Goal: Obtain resource: Download file/media

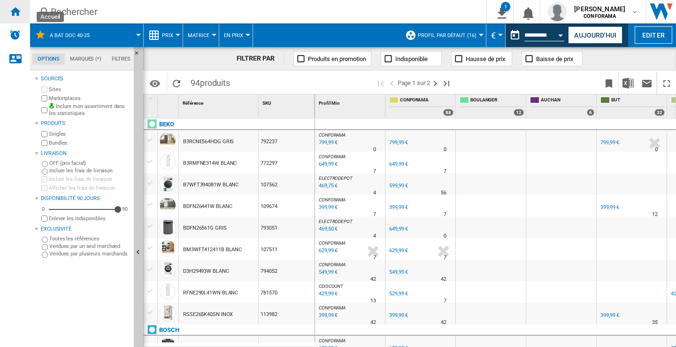
click at [16, 11] on ng-md-icon "Accueil" at bounding box center [14, 11] width 11 height 11
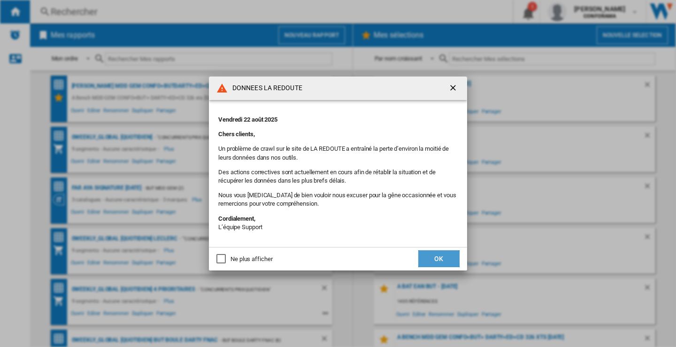
click at [444, 258] on button "OK" at bounding box center [439, 258] width 41 height 17
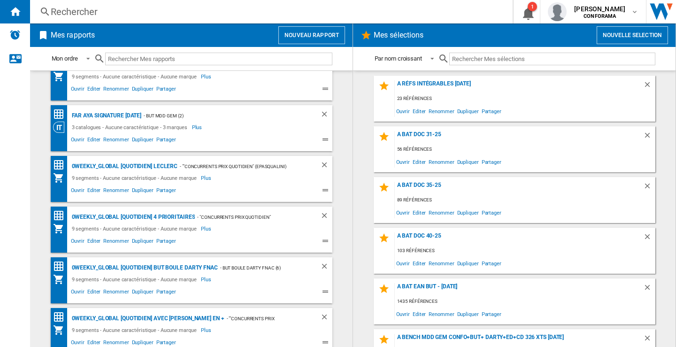
scroll to position [75, 0]
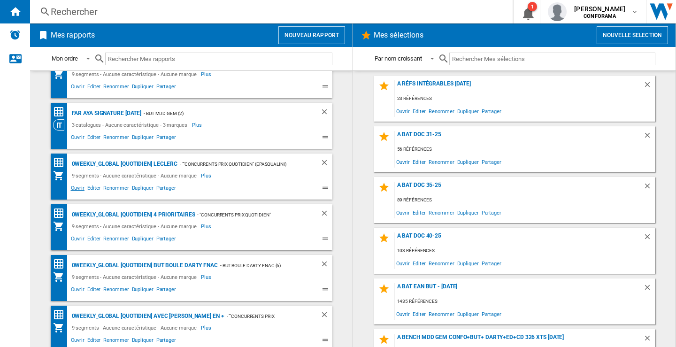
click at [76, 187] on span "Ouvrir" at bounding box center [78, 189] width 16 height 11
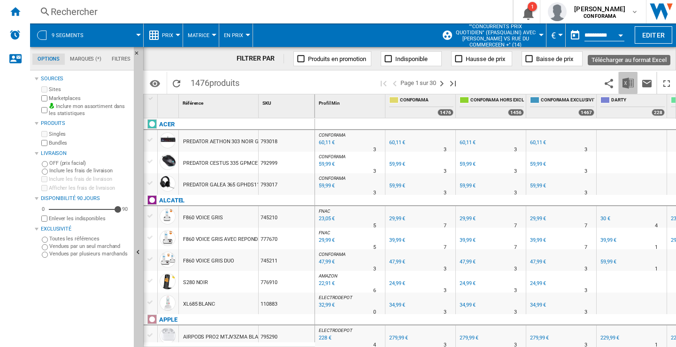
click at [628, 82] on img "Télécharger au format Excel" at bounding box center [628, 83] width 11 height 11
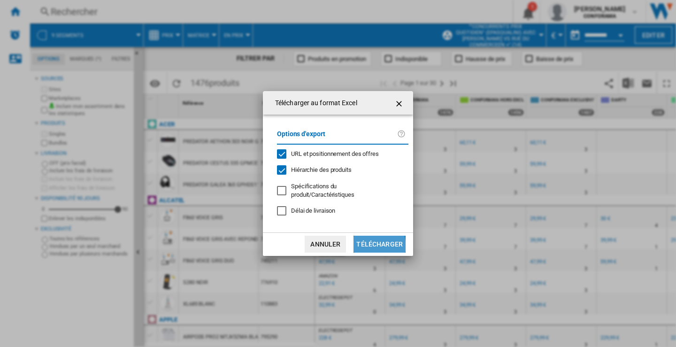
click at [369, 243] on button "Télécharger" at bounding box center [380, 244] width 52 height 17
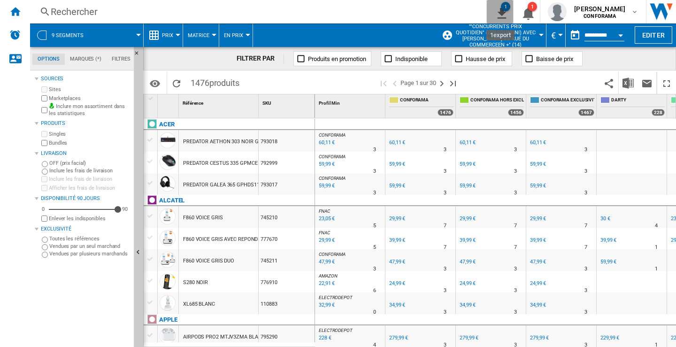
click at [503, 8] on div "1" at bounding box center [505, 6] width 9 height 9
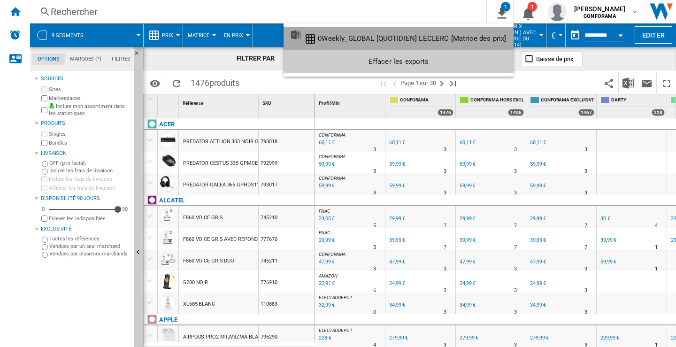
click at [418, 42] on div "0Weekly_GLOBAL [QUOTIDIEN] LECLERC [Matrice des prix]" at bounding box center [412, 38] width 188 height 8
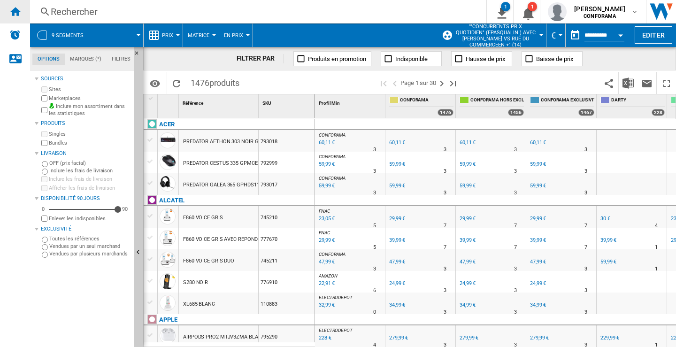
click at [14, 12] on ng-md-icon "Accueil" at bounding box center [14, 11] width 11 height 11
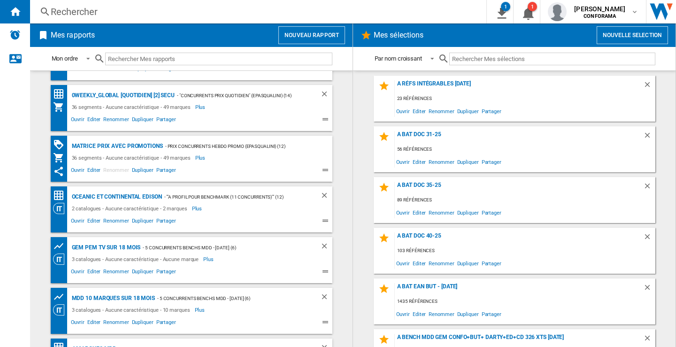
scroll to position [1819, 0]
click at [143, 169] on span "Dupliquer" at bounding box center [143, 170] width 24 height 11
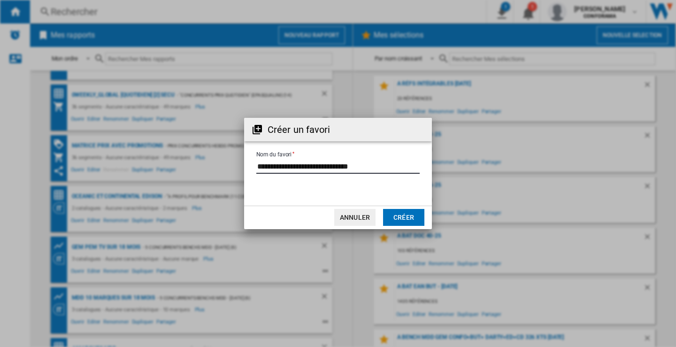
drag, startPoint x: 357, startPoint y: 167, endPoint x: 417, endPoint y: 164, distance: 60.2
click at [417, 164] on input "Nom du favori" at bounding box center [337, 167] width 163 height 14
type input "**********"
click at [406, 215] on button "Créer" at bounding box center [403, 217] width 41 height 17
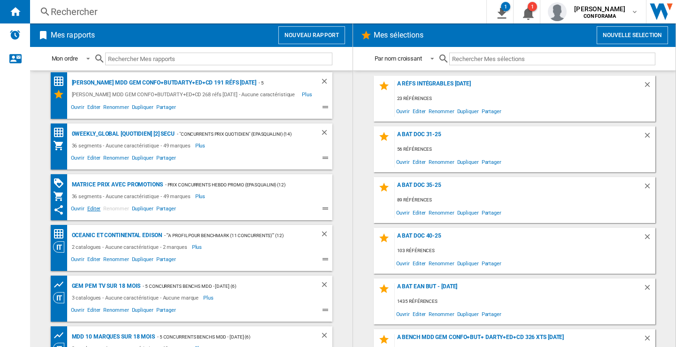
scroll to position [1781, 0]
click at [90, 209] on span "Editer" at bounding box center [94, 209] width 16 height 11
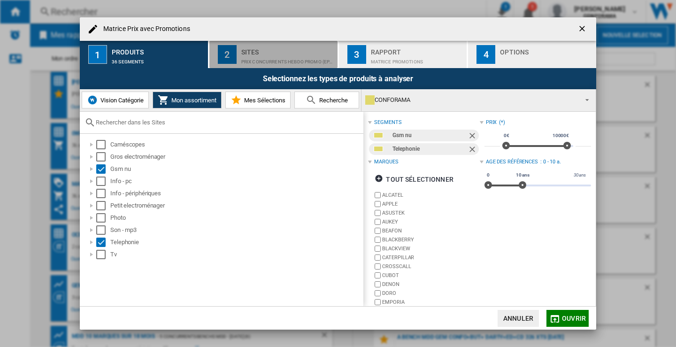
click at [264, 54] on div "Prix concurrents hebdo promo (epasqualini) (12)" at bounding box center [287, 59] width 93 height 10
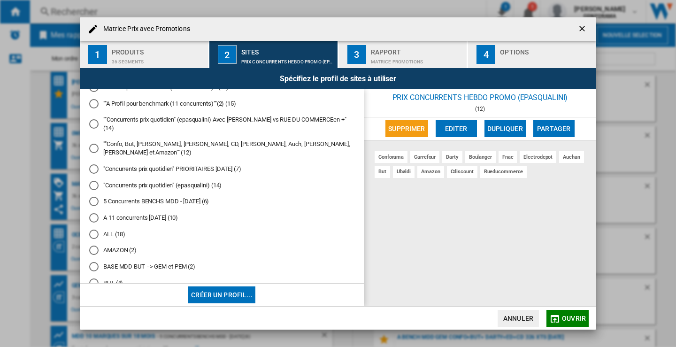
scroll to position [31, 0]
click at [289, 118] on md-radio-button """Concurrents prix quotidien" (epasqualini) Avec [PERSON_NAME] vs RUE DU COMMER…" at bounding box center [221, 124] width 265 height 17
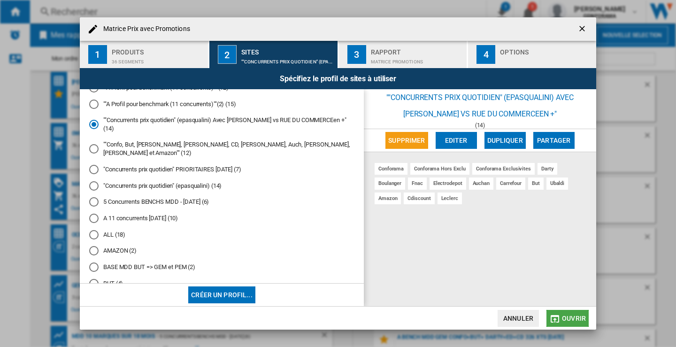
click at [575, 321] on span "Ouvrir" at bounding box center [574, 319] width 24 height 8
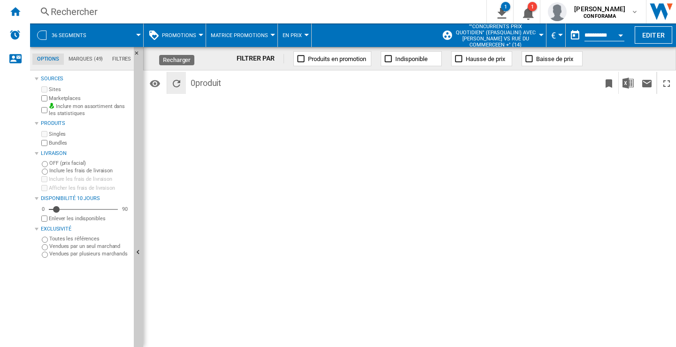
click at [176, 84] on ng-md-icon "Recharger" at bounding box center [176, 83] width 11 height 11
click at [19, 10] on ng-md-icon "Accueil" at bounding box center [14, 11] width 11 height 11
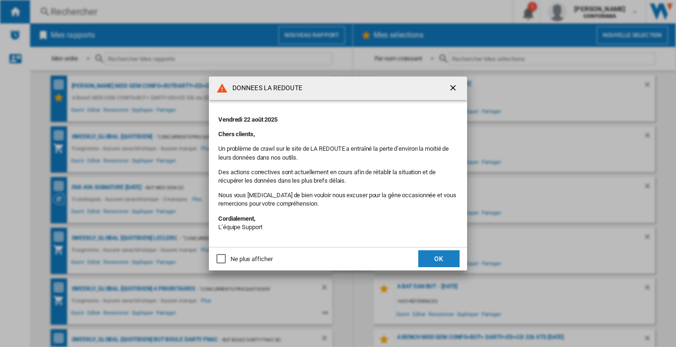
click at [447, 259] on button "OK" at bounding box center [439, 258] width 41 height 17
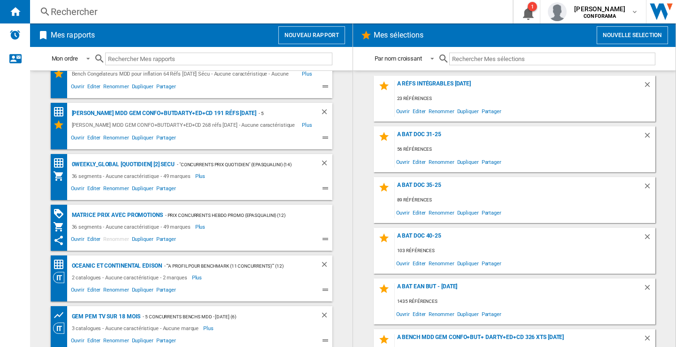
scroll to position [1749, 0]
click at [195, 227] on span "Plus" at bounding box center [201, 227] width 12 height 11
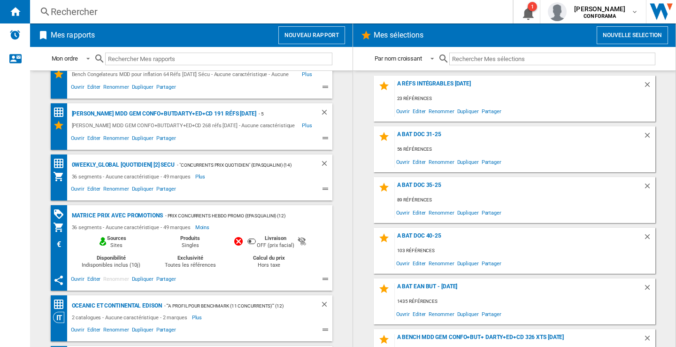
click at [195, 227] on span "Moins" at bounding box center [203, 227] width 16 height 11
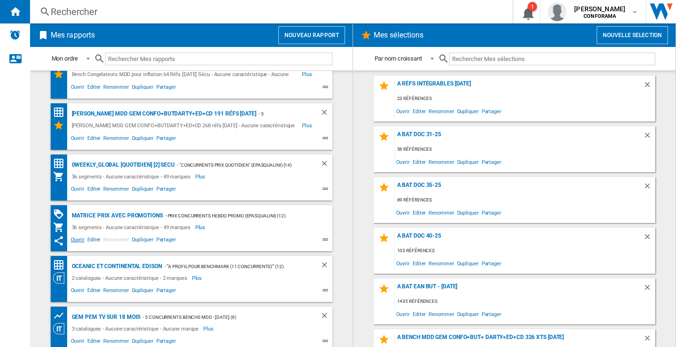
click at [77, 242] on span "Ouvrir" at bounding box center [78, 240] width 16 height 11
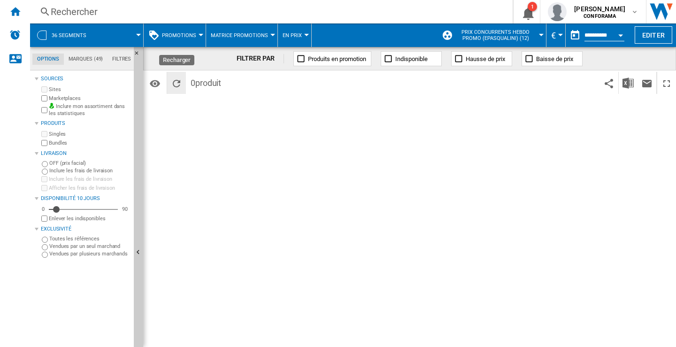
click at [176, 82] on ng-md-icon "Recharger" at bounding box center [176, 83] width 11 height 11
click at [82, 56] on md-tab-item "Marques (49)" at bounding box center [86, 59] width 44 height 11
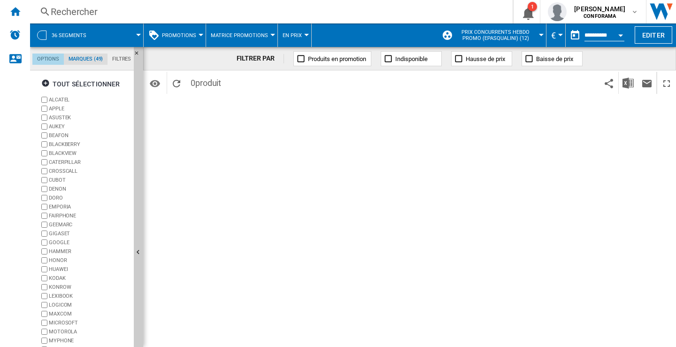
click at [47, 56] on md-tab-item "Options" at bounding box center [47, 59] width 31 height 11
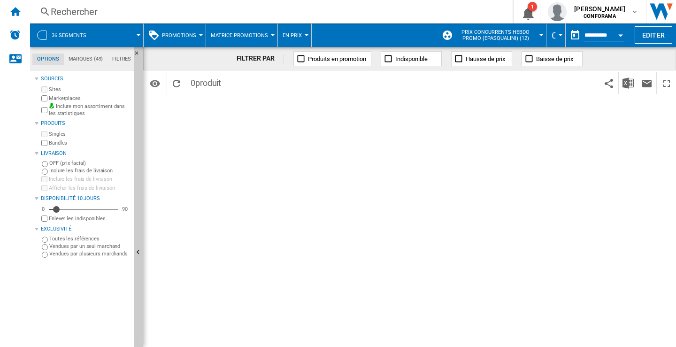
click at [199, 33] on button "Promotions" at bounding box center [181, 34] width 39 height 23
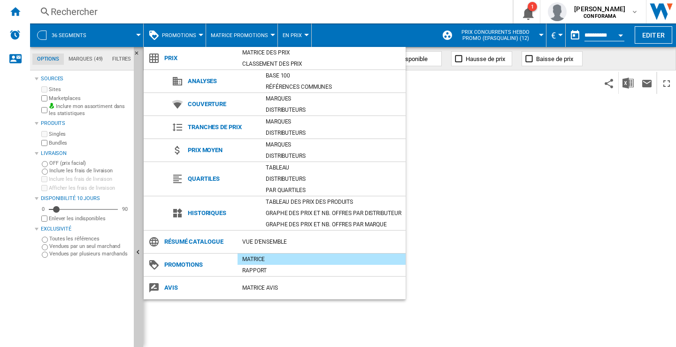
click at [543, 260] on md-backdrop at bounding box center [338, 173] width 676 height 347
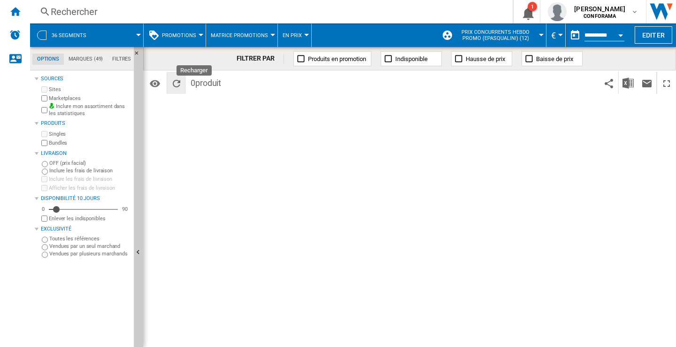
click at [179, 83] on ng-md-icon "Recharger" at bounding box center [176, 83] width 11 height 11
click at [533, 7] on div "1" at bounding box center [532, 6] width 9 height 9
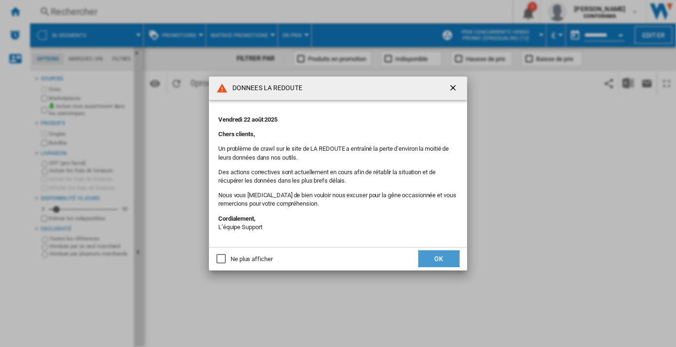
click at [428, 257] on button "OK" at bounding box center [439, 258] width 41 height 17
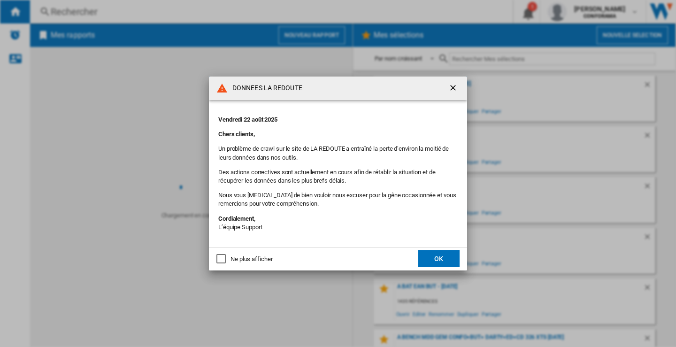
click at [439, 257] on button "OK" at bounding box center [439, 258] width 41 height 17
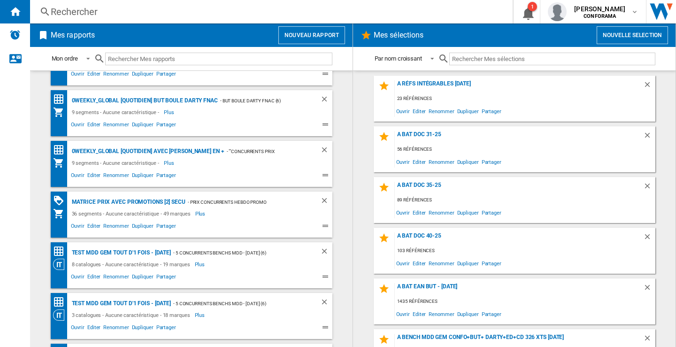
scroll to position [239, 0]
click at [89, 225] on span "Editer" at bounding box center [94, 227] width 16 height 11
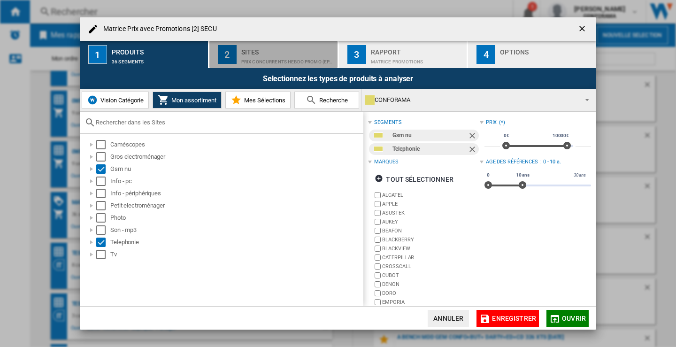
click at [290, 51] on div "Sites" at bounding box center [287, 50] width 93 height 10
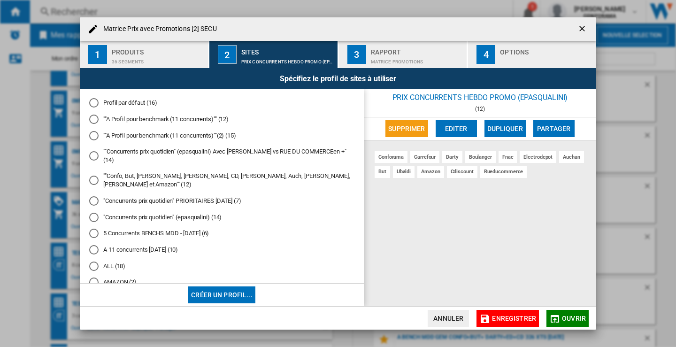
click at [295, 152] on md-radio-button """Concurrents prix quotidien" (epasqualini) Avec [PERSON_NAME] vs RUE DU COMMER…" at bounding box center [221, 156] width 265 height 17
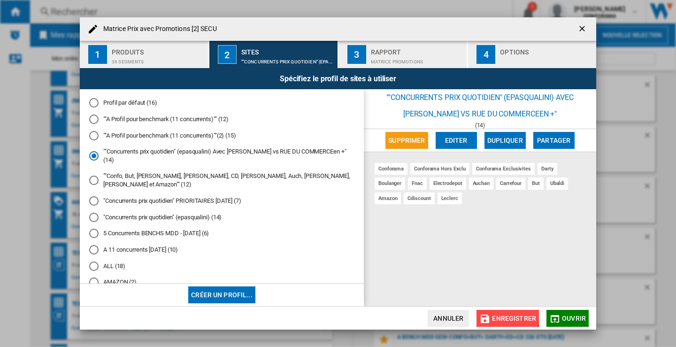
click at [507, 316] on span "Enregistrer" at bounding box center [514, 319] width 44 height 8
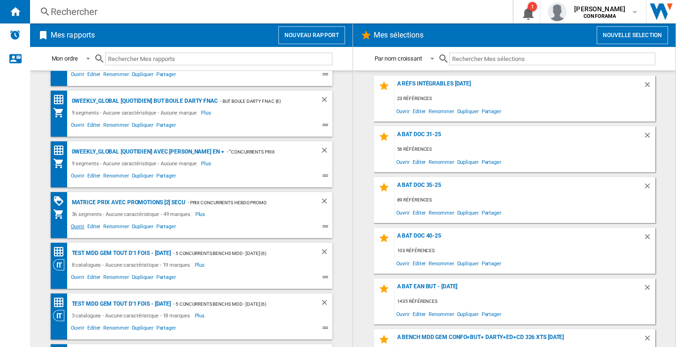
click at [75, 225] on span "Ouvrir" at bounding box center [78, 227] width 16 height 11
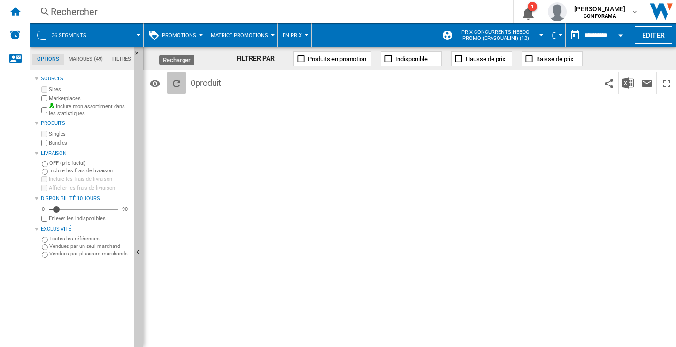
click at [177, 82] on ng-md-icon "Recharger" at bounding box center [176, 83] width 11 height 11
click at [197, 33] on button "Promotions" at bounding box center [181, 34] width 39 height 23
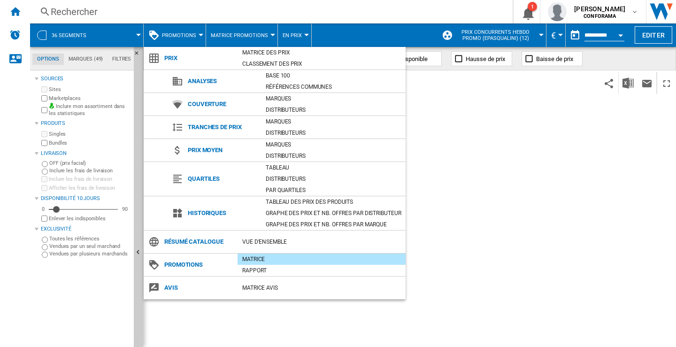
click at [246, 36] on md-backdrop at bounding box center [338, 173] width 676 height 347
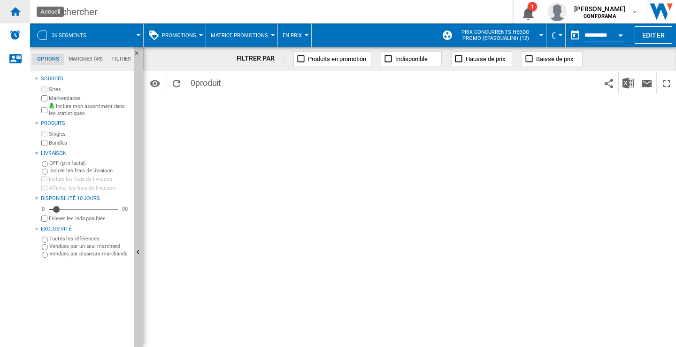
click at [15, 10] on ng-md-icon "Accueil" at bounding box center [14, 11] width 11 height 11
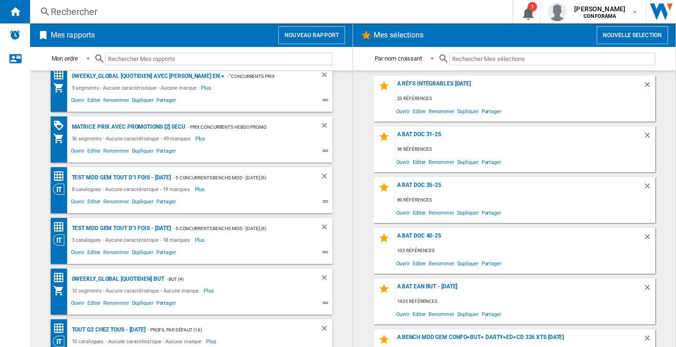
scroll to position [314, 0]
click at [74, 148] on span "Ouvrir" at bounding box center [78, 152] width 16 height 11
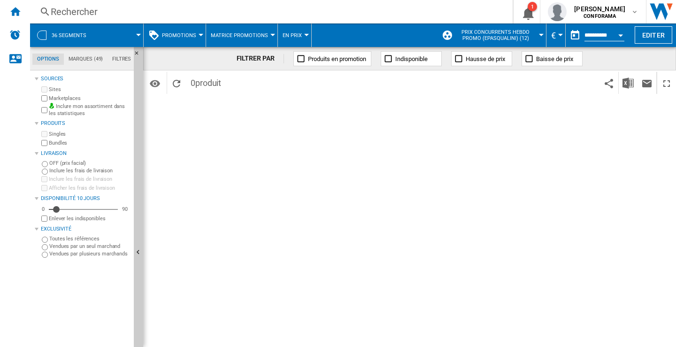
click at [621, 32] on button "Open calendar" at bounding box center [621, 33] width 17 height 17
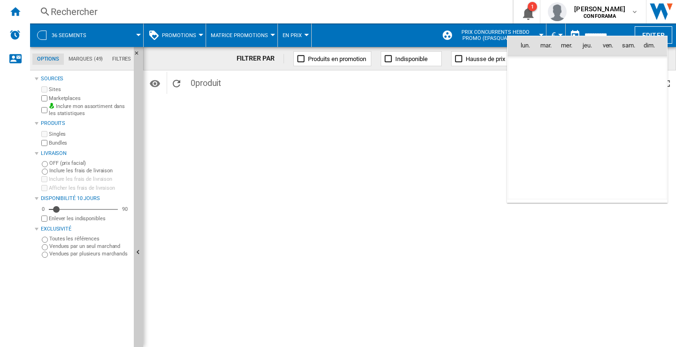
scroll to position [4482, 0]
click at [544, 126] on span "19" at bounding box center [546, 127] width 19 height 19
type input "**********"
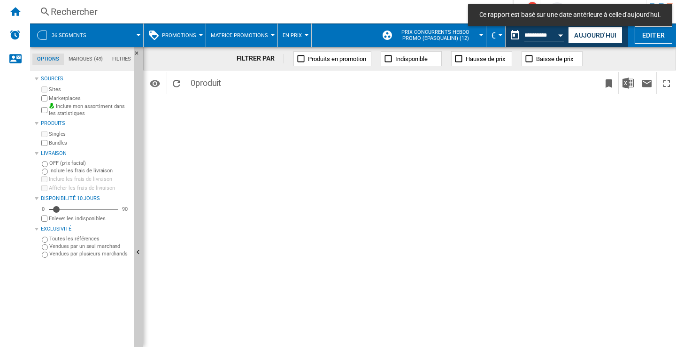
drag, startPoint x: 47, startPoint y: 222, endPoint x: 24, endPoint y: 301, distance: 82.1
click at [24, 301] on wk-sidenav "NEW" at bounding box center [15, 173] width 30 height 347
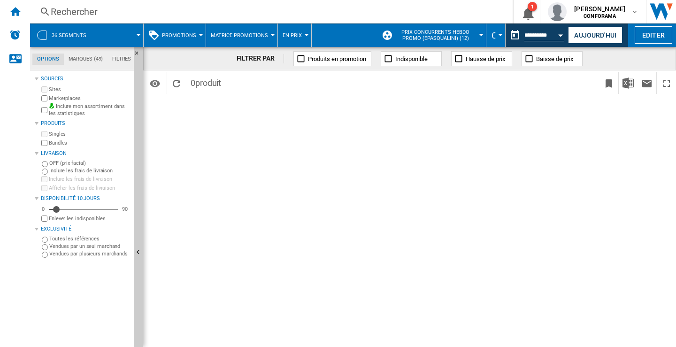
click at [49, 168] on div "Inclure les frais de livraison" at bounding box center [84, 171] width 91 height 8
click at [629, 86] on img "Télécharger au format Excel" at bounding box center [628, 83] width 11 height 11
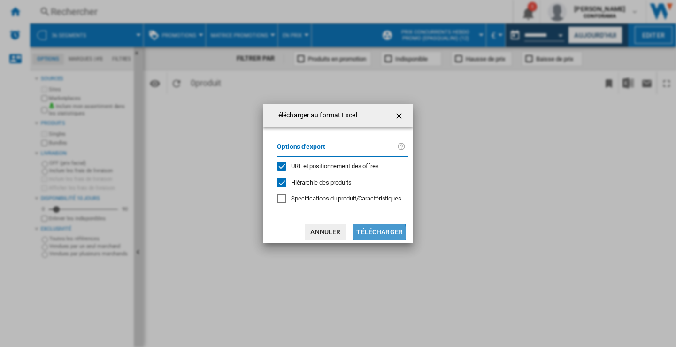
click at [371, 238] on button "Télécharger" at bounding box center [380, 232] width 52 height 17
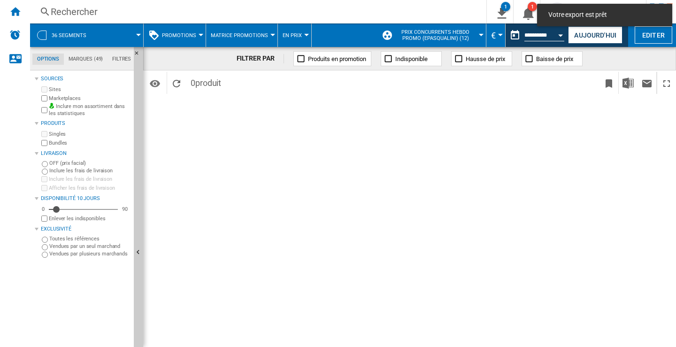
click at [599, 15] on span "Votre export est prêt" at bounding box center [605, 14] width 118 height 9
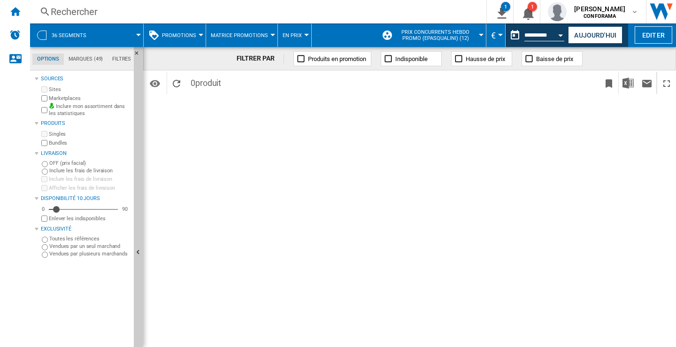
click at [463, 241] on div "FILTRER PAR Produits en promotion Indisponible Hausse de prix Baisse de prix Id…" at bounding box center [409, 197] width 533 height 300
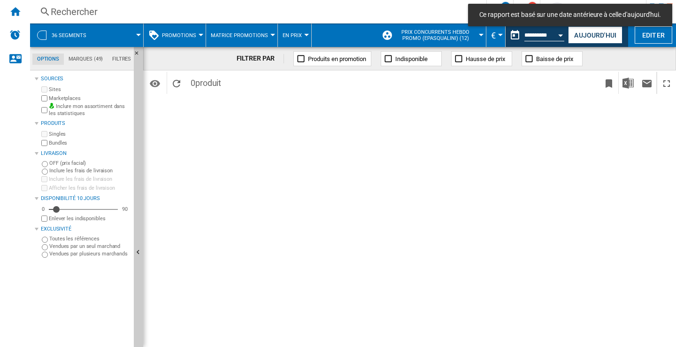
click at [614, 14] on span "Ce rapport est basé sur une date antérieure à celle d'aujourd'hui." at bounding box center [570, 14] width 187 height 9
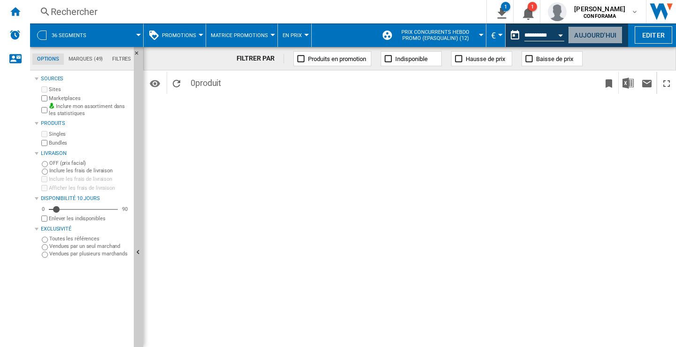
click at [585, 36] on button "Aujourd'hui" at bounding box center [595, 34] width 54 height 17
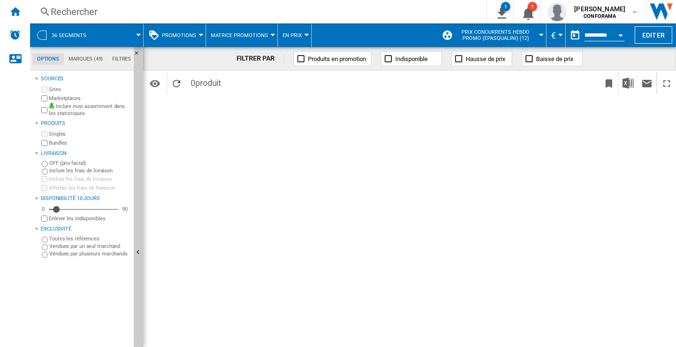
click at [559, 34] on div "Currency" at bounding box center [561, 35] width 5 height 2
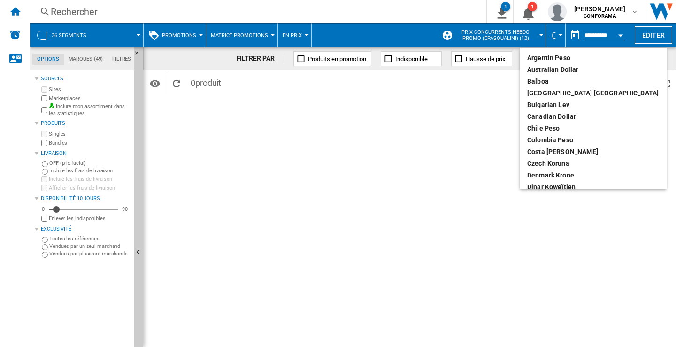
click at [558, 34] on md-backdrop at bounding box center [338, 173] width 676 height 347
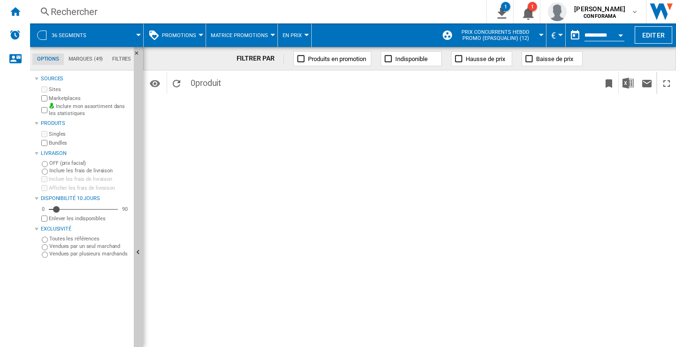
click at [536, 33] on button "Prix concurrents hebdo promo (epasqualini) (12)" at bounding box center [498, 34] width 87 height 23
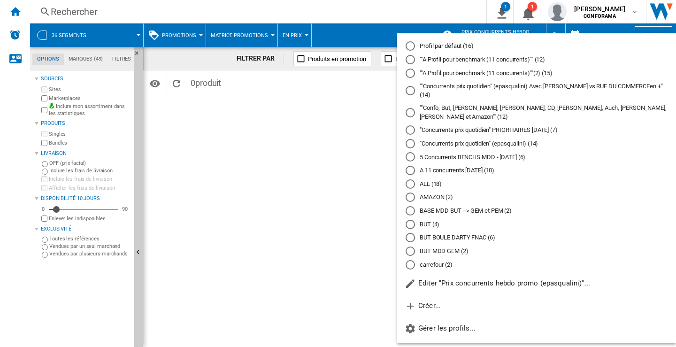
click at [277, 177] on md-backdrop at bounding box center [338, 173] width 676 height 347
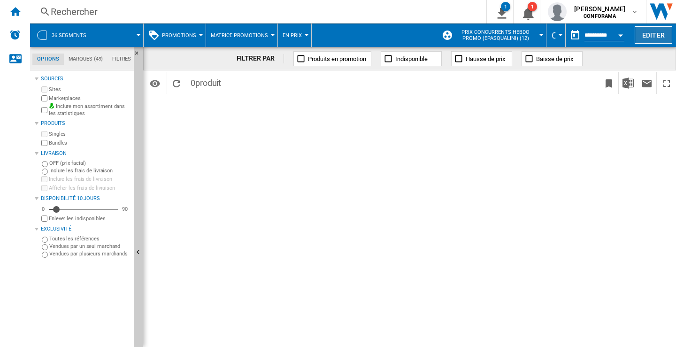
click at [656, 36] on button "Editer" at bounding box center [654, 34] width 38 height 17
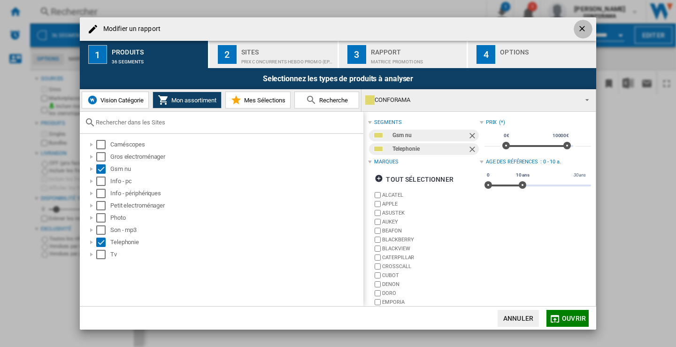
click at [583, 28] on ng-md-icon "getI18NText('BUTTONS.CLOSE_DIALOG')" at bounding box center [583, 29] width 11 height 11
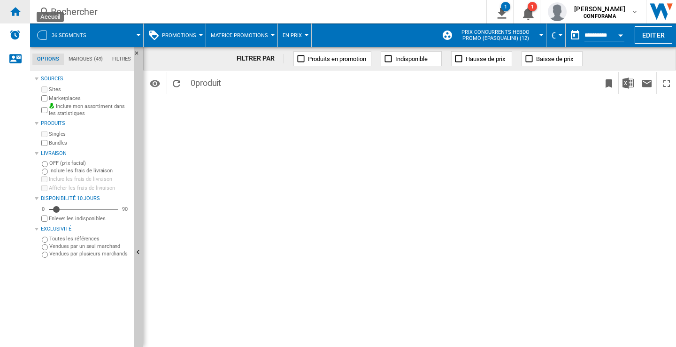
click at [20, 15] on ng-md-icon "Accueil" at bounding box center [14, 11] width 11 height 11
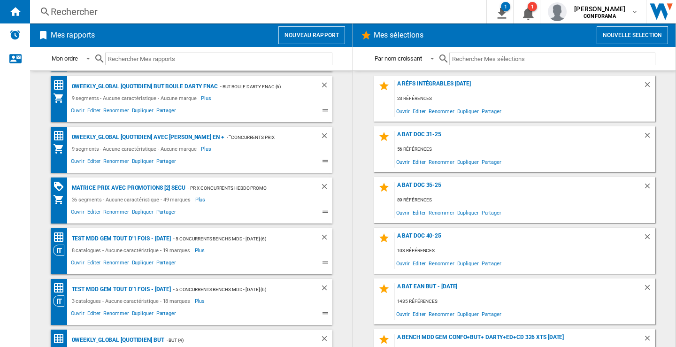
scroll to position [255, 0]
click at [91, 210] on span "Editer" at bounding box center [94, 212] width 16 height 11
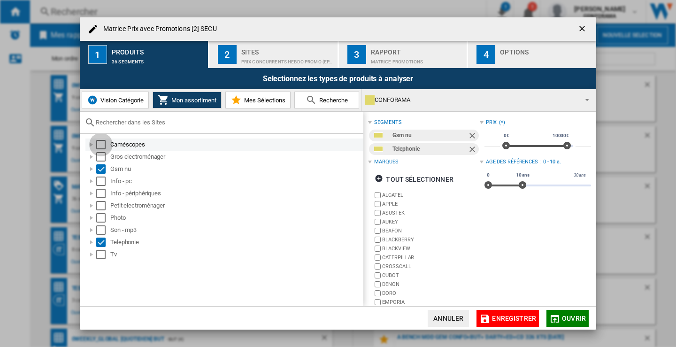
click at [104, 143] on div "Select" at bounding box center [100, 144] width 9 height 9
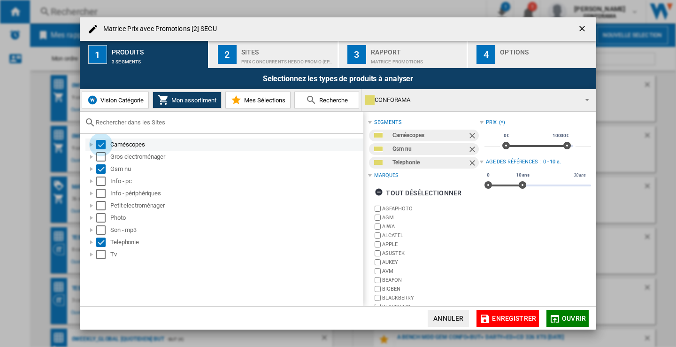
click at [104, 143] on div "Select" at bounding box center [100, 144] width 9 height 9
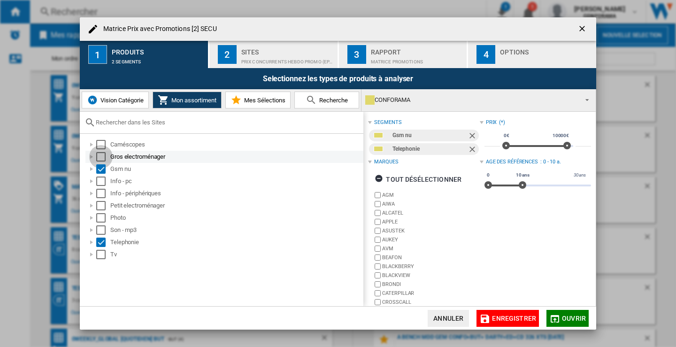
click at [100, 154] on div "Select" at bounding box center [100, 156] width 9 height 9
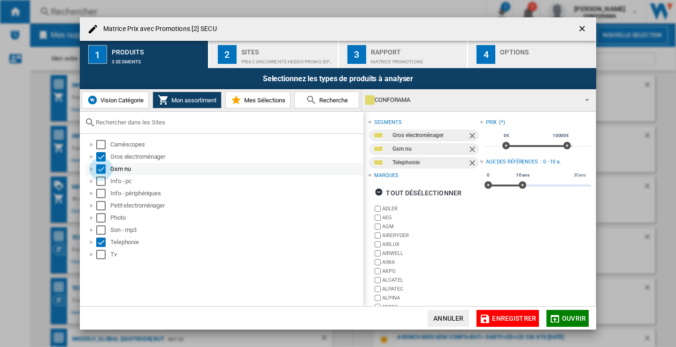
click at [100, 166] on div "Select" at bounding box center [100, 168] width 9 height 9
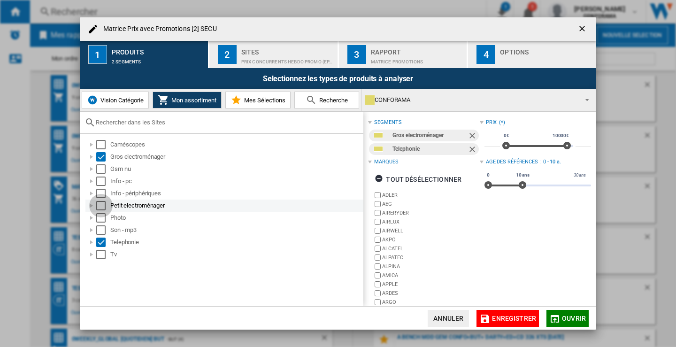
click at [102, 203] on div "Select" at bounding box center [100, 205] width 9 height 9
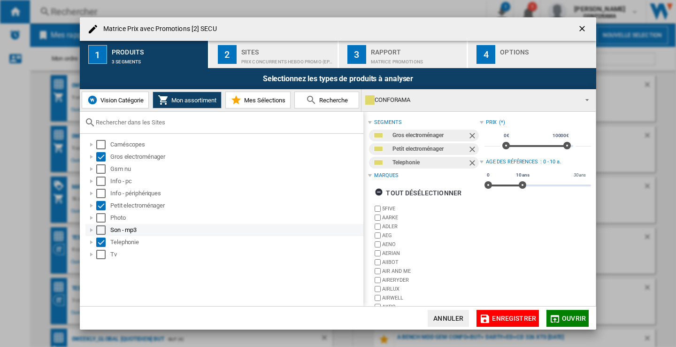
click at [102, 230] on div "Select" at bounding box center [100, 229] width 9 height 9
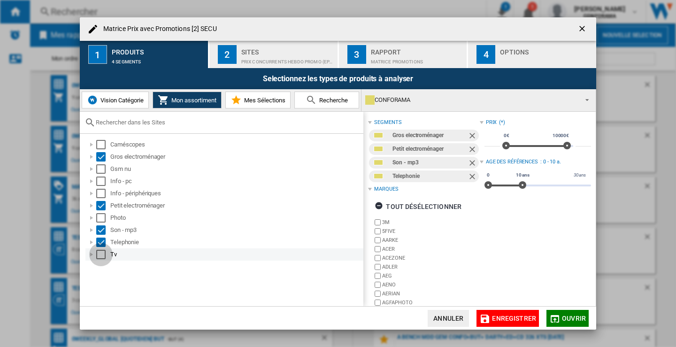
click at [101, 253] on div "Select" at bounding box center [100, 254] width 9 height 9
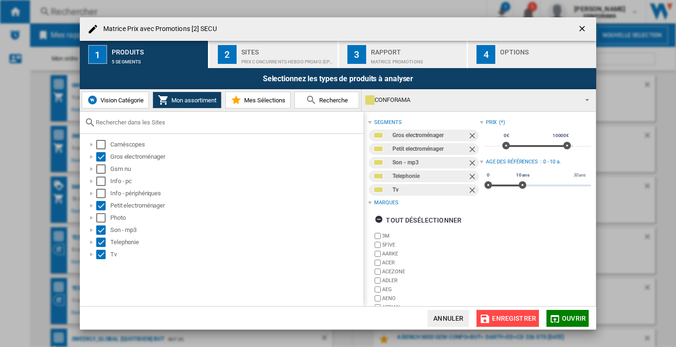
click at [522, 319] on span "Enregistrer" at bounding box center [514, 319] width 44 height 8
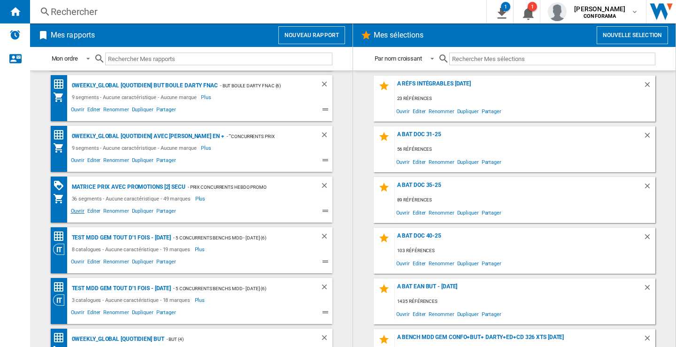
click at [74, 208] on span "Ouvrir" at bounding box center [78, 212] width 16 height 11
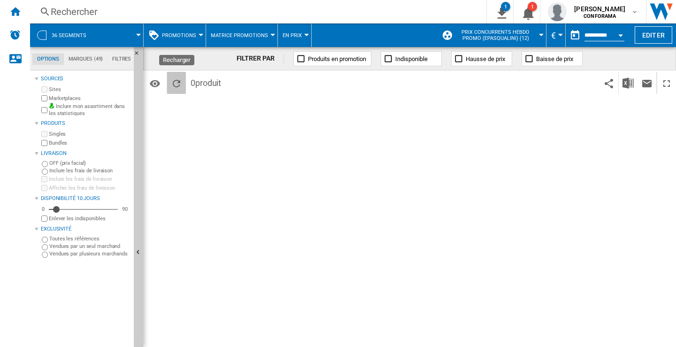
click at [179, 81] on ng-md-icon "Recharger" at bounding box center [176, 83] width 11 height 11
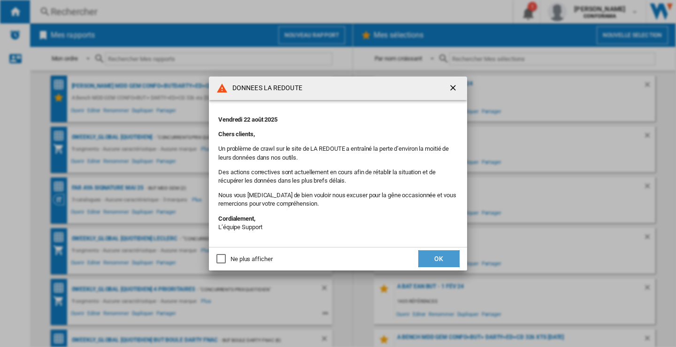
click at [441, 266] on button "OK" at bounding box center [439, 258] width 41 height 17
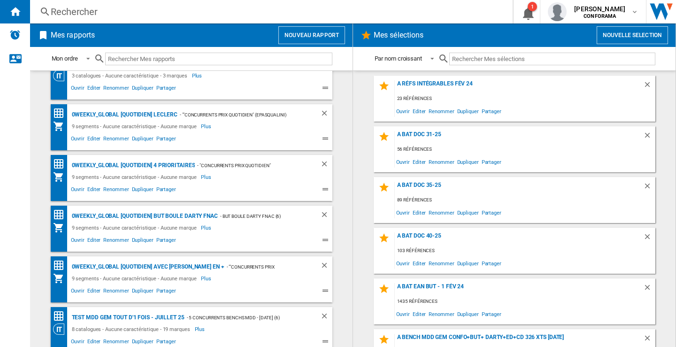
scroll to position [124, 0]
click at [90, 189] on span "Editer" at bounding box center [94, 191] width 16 height 11
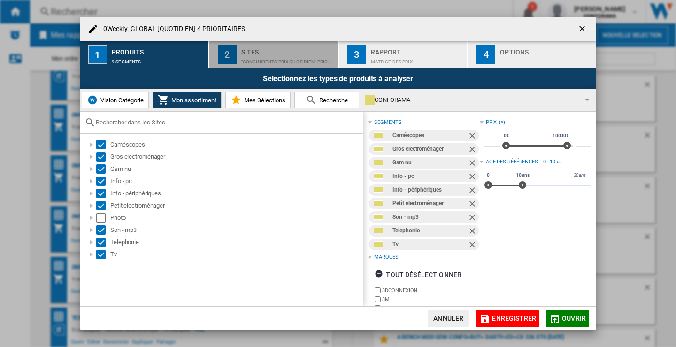
click at [256, 56] on div ""Concurrents prix quotidien" PRIORITAIRES [DATE] (7)" at bounding box center [287, 59] width 93 height 10
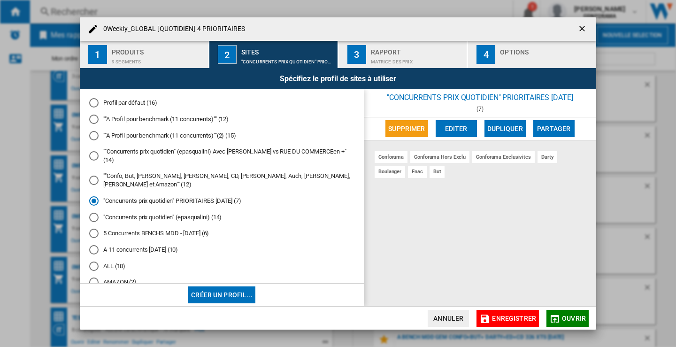
click at [389, 58] on div "Matrice des prix" at bounding box center [417, 59] width 93 height 10
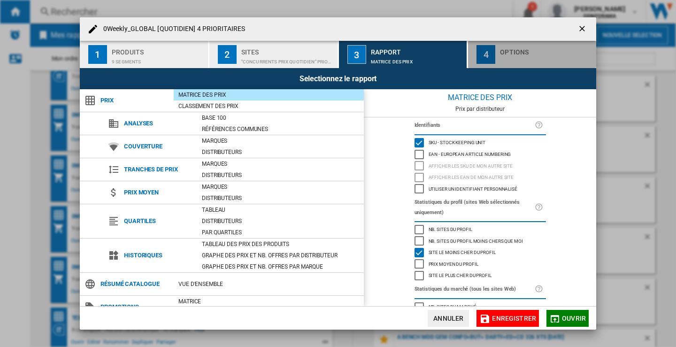
click at [520, 56] on div "button" at bounding box center [546, 59] width 93 height 10
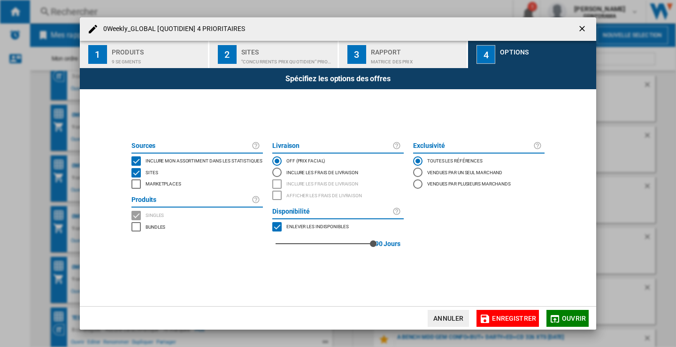
click at [586, 28] on ng-md-icon "getI18NText('BUTTONS.CLOSE_DIALOG')" at bounding box center [583, 29] width 11 height 11
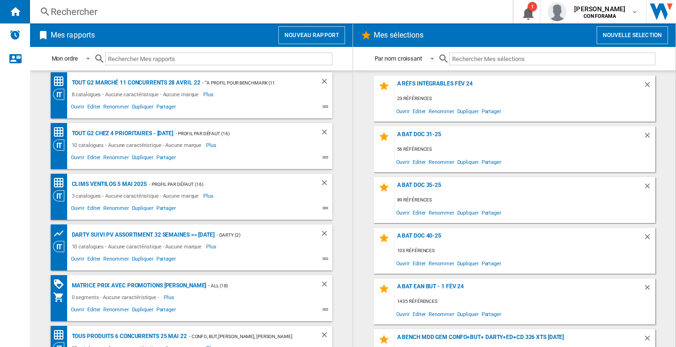
scroll to position [2229, 0]
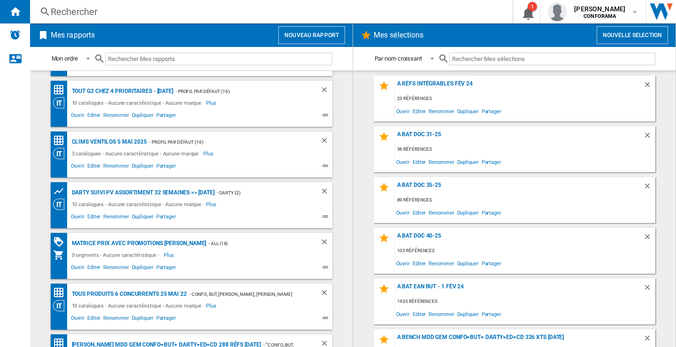
drag, startPoint x: 323, startPoint y: 269, endPoint x: 253, endPoint y: 90, distance: 192.2
drag, startPoint x: 253, startPoint y: 90, endPoint x: 37, endPoint y: 247, distance: 266.7
click at [37, 247] on md-content "[PERSON_NAME] MDD GEM CONFO+BUTDARTY+ED+CD 304 réfs [DATE] - 5 Concurrents BENC…" at bounding box center [191, 208] width 323 height 277
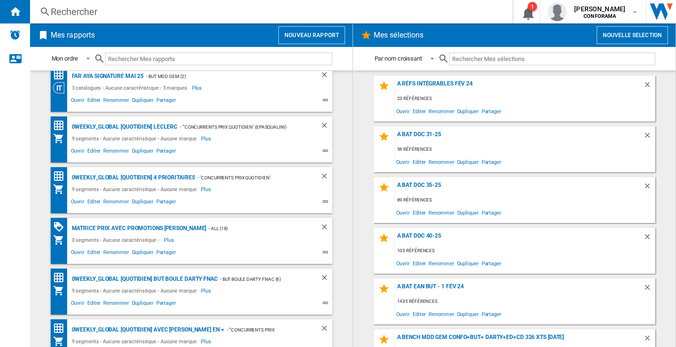
scroll to position [111, 0]
click at [91, 255] on span "Editer" at bounding box center [94, 254] width 16 height 11
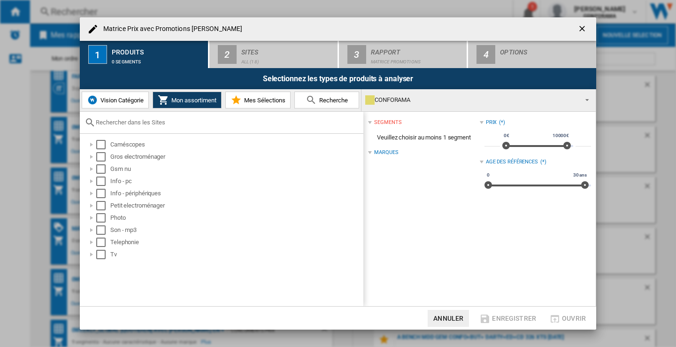
click at [119, 97] on span "Vision Catégorie" at bounding box center [121, 100] width 46 height 7
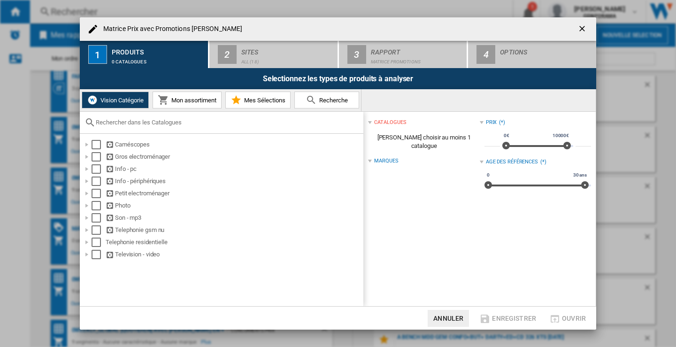
click at [166, 104] on md-icon "Matrice Prix ..." at bounding box center [163, 99] width 11 height 11
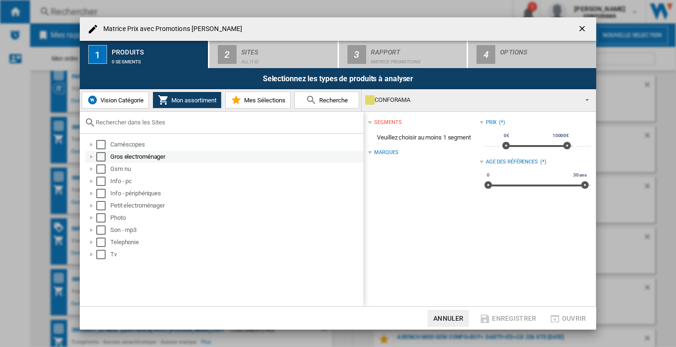
click at [101, 156] on div "Select" at bounding box center [100, 156] width 9 height 9
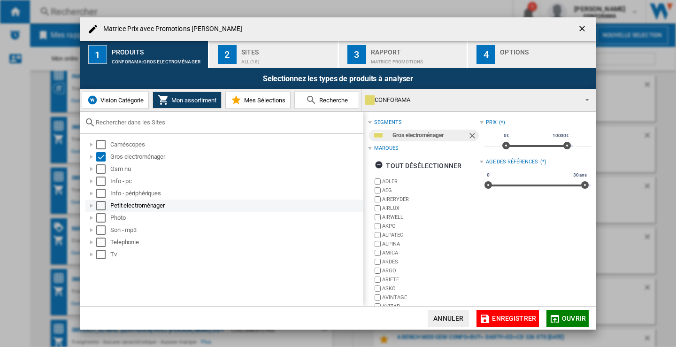
click at [102, 205] on div "Select" at bounding box center [100, 205] width 9 height 9
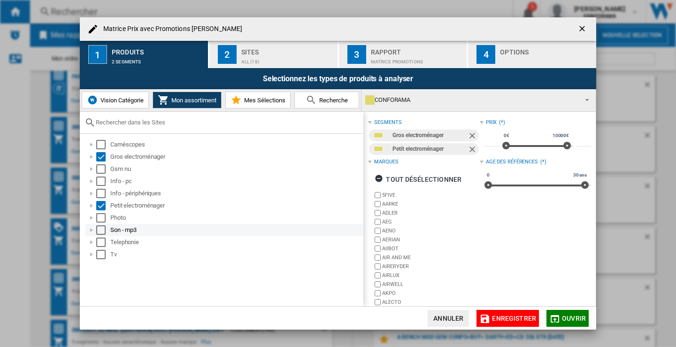
click at [101, 233] on div "Select" at bounding box center [100, 229] width 9 height 9
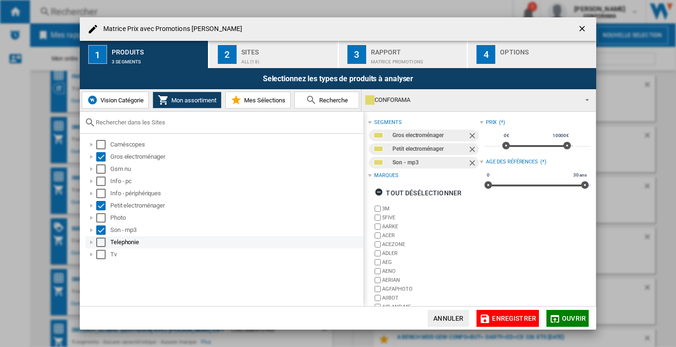
click at [99, 242] on div "Select" at bounding box center [100, 242] width 9 height 9
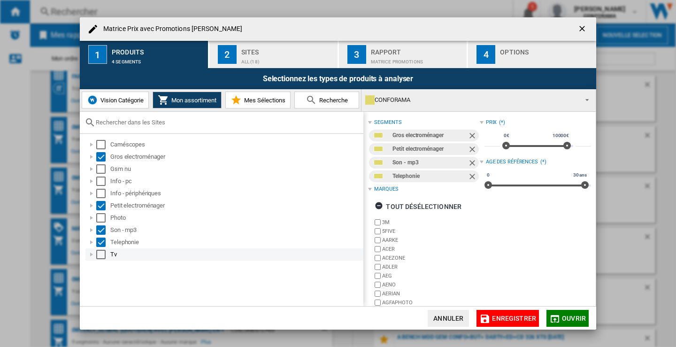
click at [100, 252] on div "Select" at bounding box center [100, 254] width 9 height 9
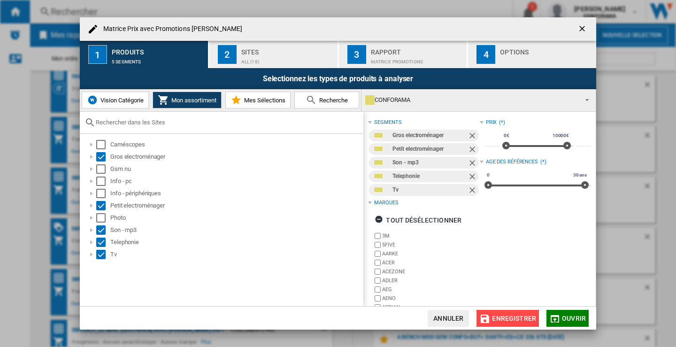
click at [520, 315] on span "Enregistrer" at bounding box center [514, 319] width 44 height 8
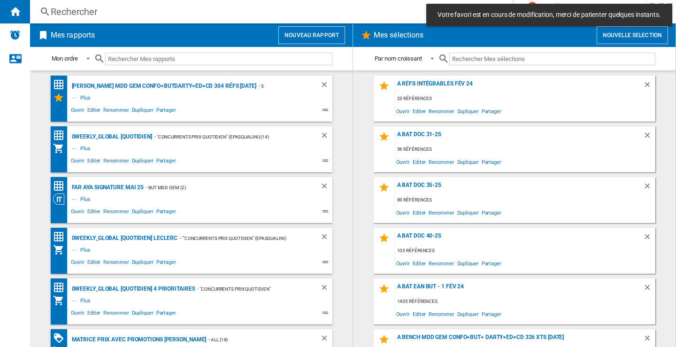
scroll to position [51, 0]
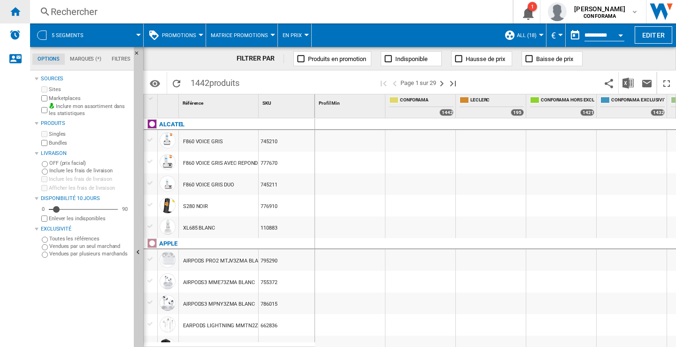
click at [16, 9] on ng-md-icon "Accueil" at bounding box center [14, 11] width 11 height 11
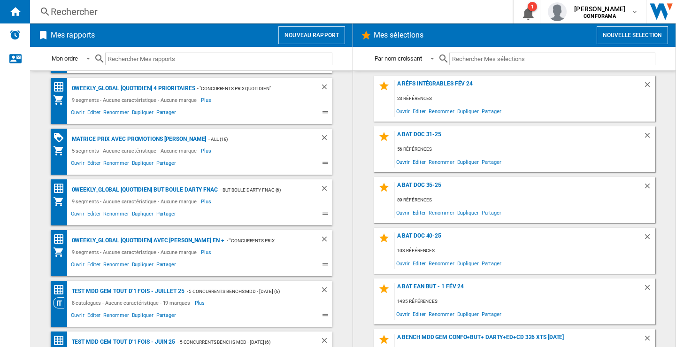
scroll to position [202, 0]
click at [91, 158] on span "Editer" at bounding box center [94, 163] width 16 height 11
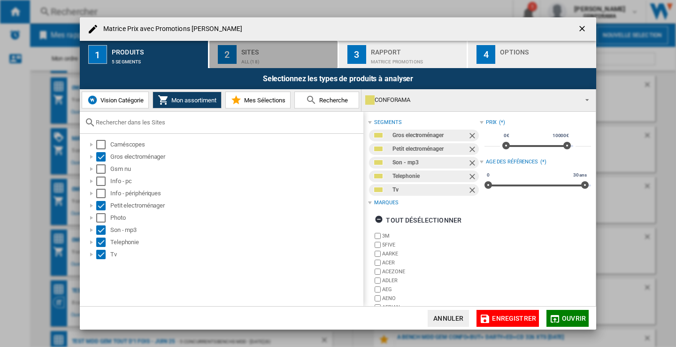
click at [260, 50] on div "Sites" at bounding box center [287, 50] width 93 height 10
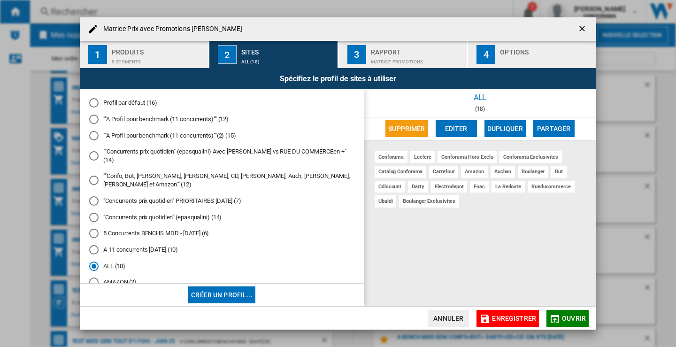
click at [274, 150] on md-radio-button """Concurrents prix quotidien" (epasqualini) Avec [PERSON_NAME] vs RUE DU COMMER…" at bounding box center [221, 156] width 265 height 17
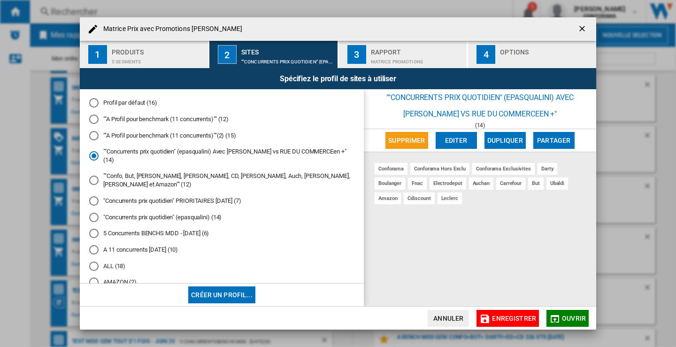
click at [510, 325] on button "Enregistrer" at bounding box center [508, 318] width 62 height 17
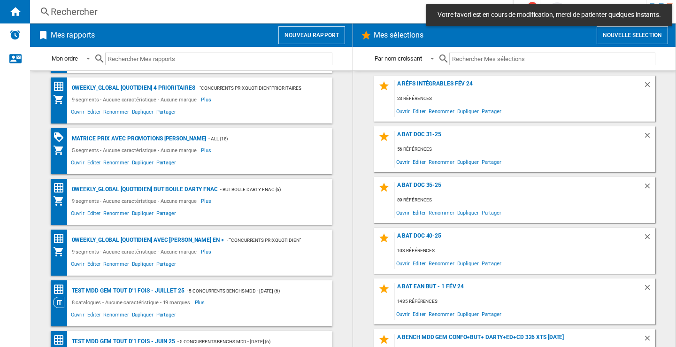
scroll to position [68, 0]
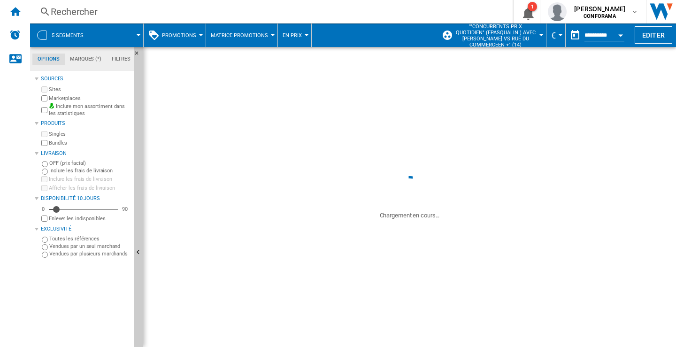
scroll to position [201, 0]
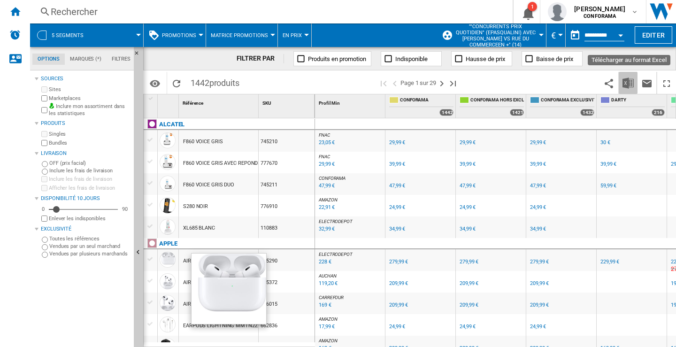
click at [630, 83] on img "Télécharger au format Excel" at bounding box center [628, 83] width 11 height 11
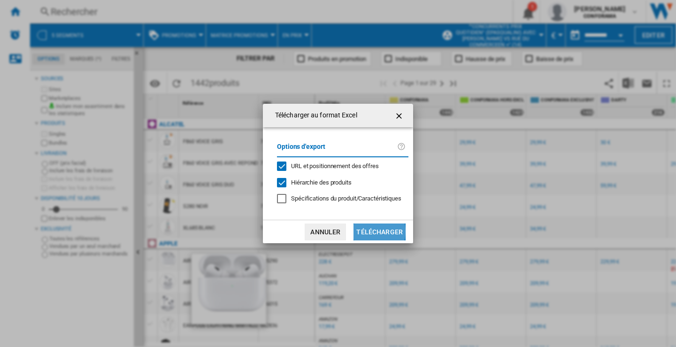
click at [369, 232] on button "Télécharger" at bounding box center [380, 232] width 52 height 17
